Goal: Entertainment & Leisure: Consume media (video, audio)

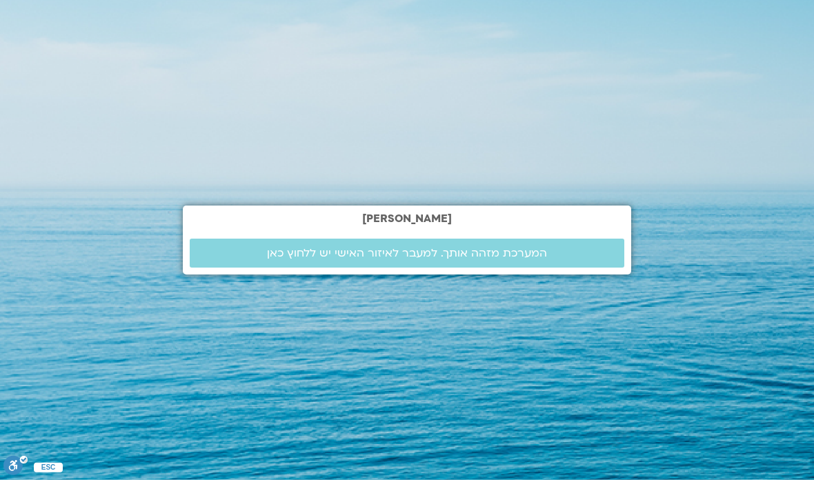
click at [523, 268] on link "המערכת מזהה אותך. למעבר לאיזור האישי יש ללחוץ כאן" at bounding box center [407, 253] width 435 height 29
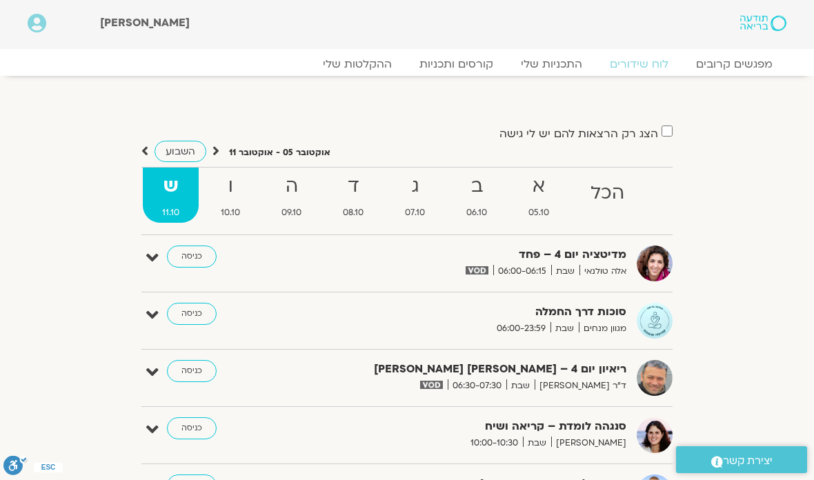
scroll to position [55, 0]
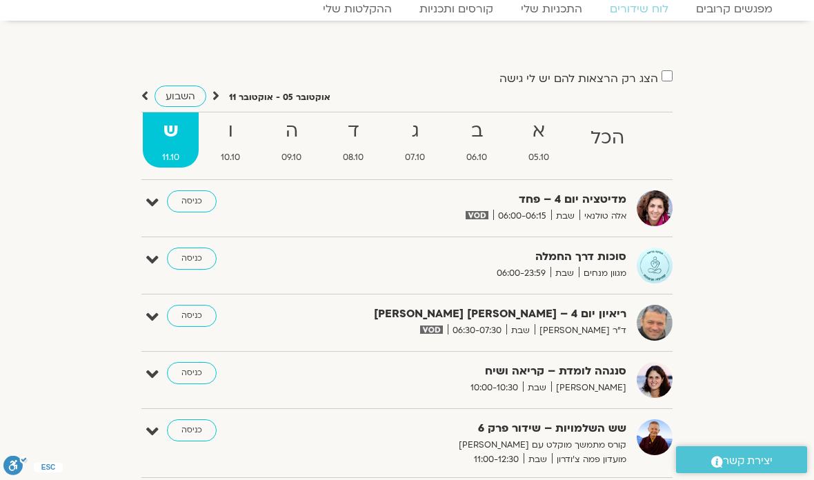
click at [195, 255] on link "כניסה" at bounding box center [192, 259] width 50 height 22
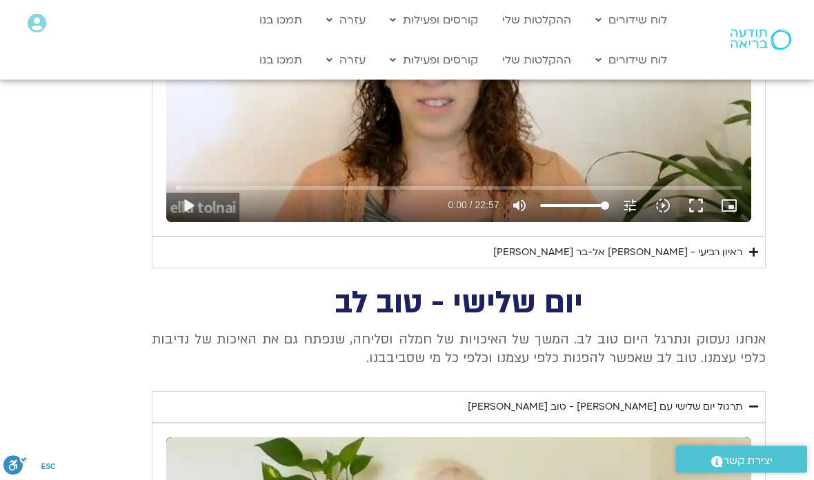
scroll to position [781, 0]
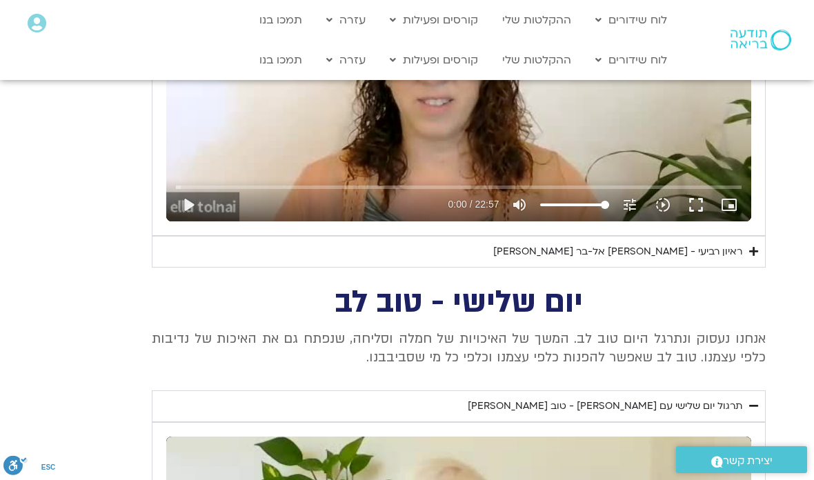
click at [728, 244] on div "ראיון רביעי - אסף סטי אל-בר ודניאלה ספקטור" at bounding box center [617, 252] width 249 height 17
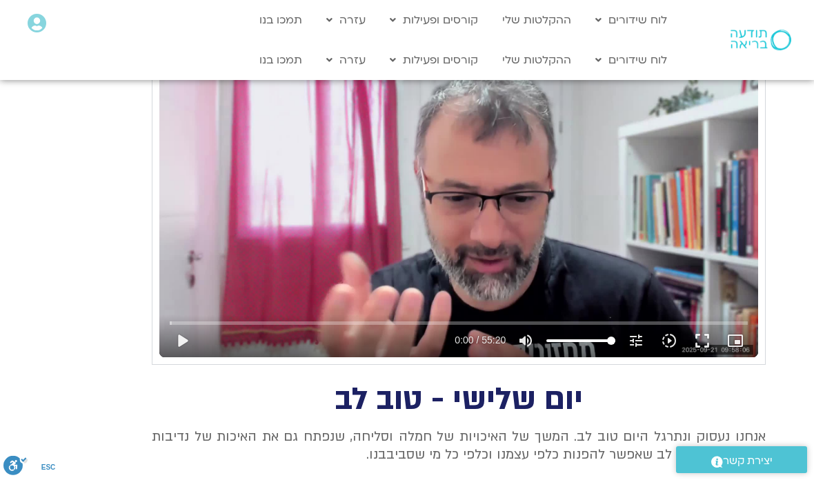
scroll to position [1028, 0]
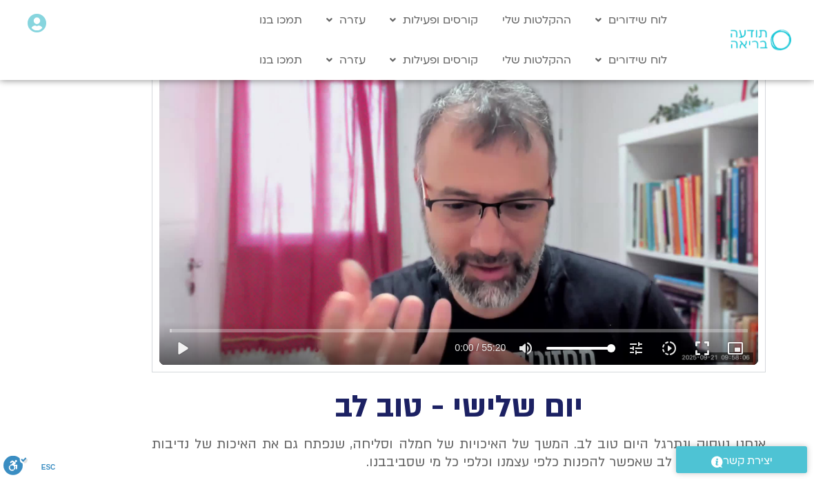
click at [701, 339] on button "fullscreen" at bounding box center [702, 348] width 33 height 33
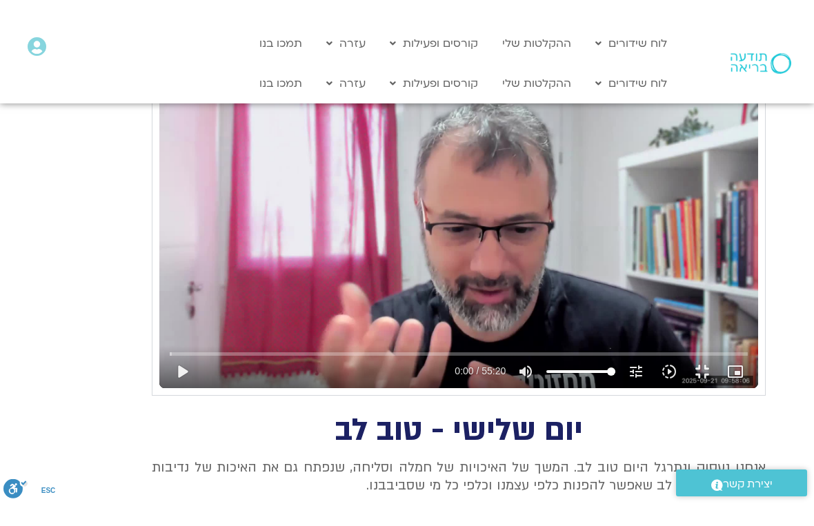
scroll to position [17, 0]
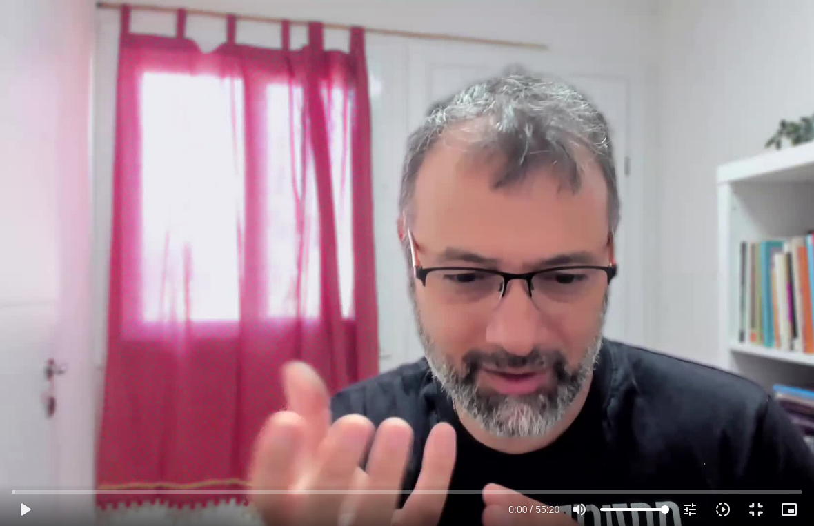
click at [28, 479] on button "play_arrow" at bounding box center [24, 509] width 33 height 33
click at [22, 479] on button "pause" at bounding box center [24, 509] width 33 height 33
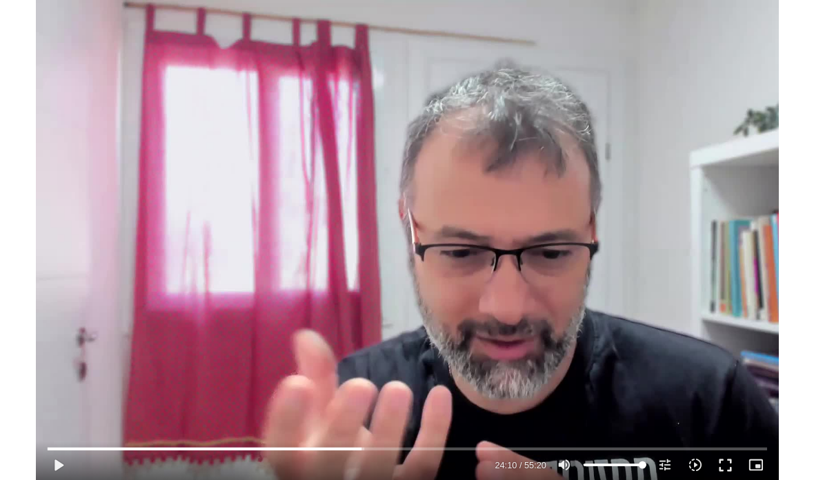
scroll to position [1028, 0]
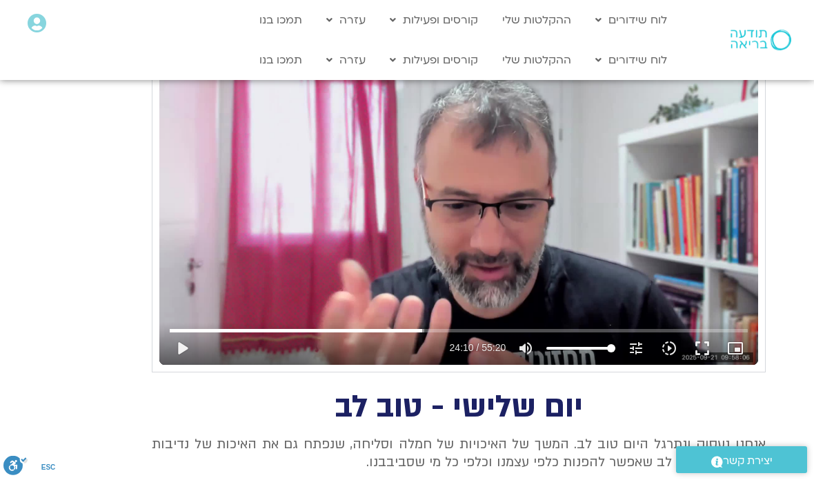
click at [719, 90] on link "לוח שידורים יומי" at bounding box center [664, 89] width 152 height 32
type input "1450.01989065835"
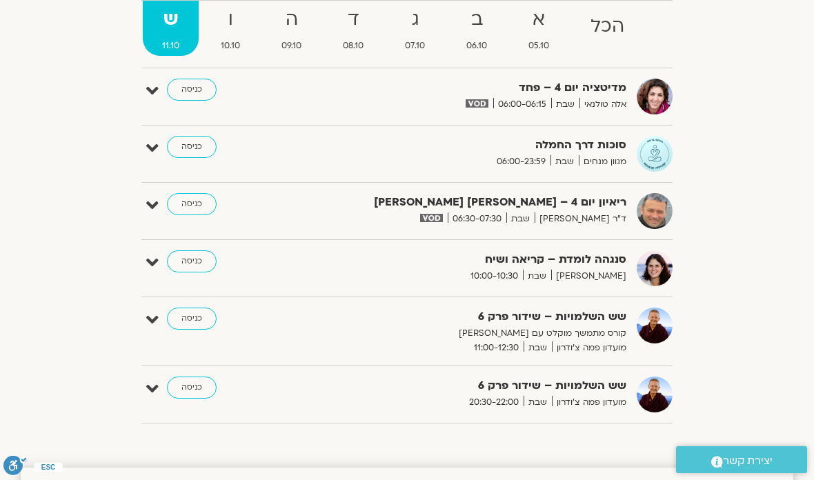
scroll to position [158, 0]
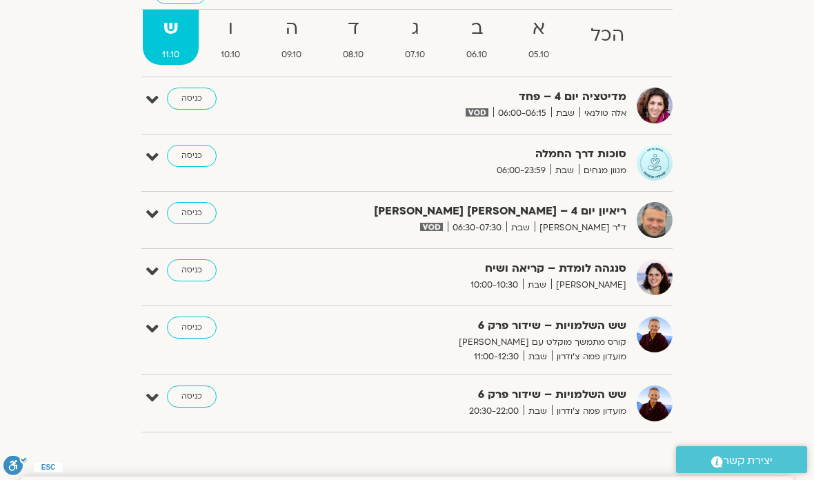
click at [192, 279] on link "כניסה" at bounding box center [192, 270] width 50 height 22
click at [197, 272] on link "כניסה" at bounding box center [192, 270] width 50 height 22
click at [192, 279] on link "כניסה" at bounding box center [192, 270] width 50 height 22
